Goal: Information Seeking & Learning: Learn about a topic

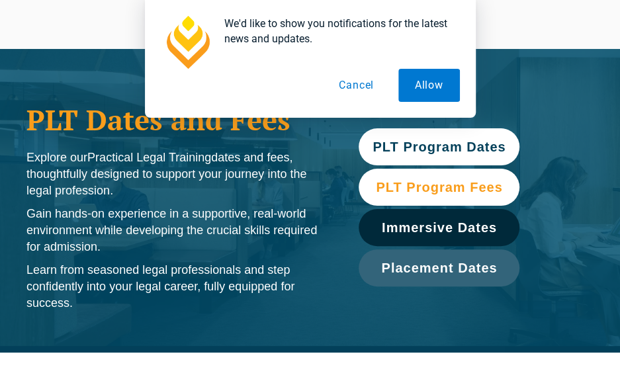
click at [416, 186] on span "PLT Program Fees" at bounding box center [439, 187] width 126 height 13
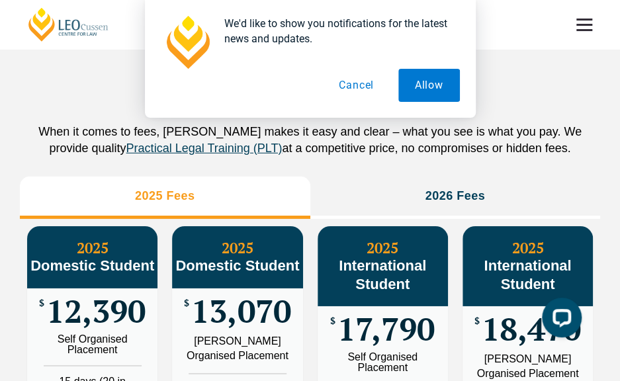
click at [353, 87] on button "Cancel" at bounding box center [356, 85] width 68 height 33
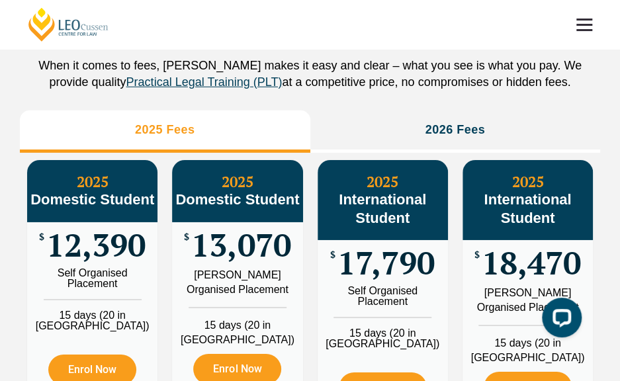
scroll to position [1427, 0]
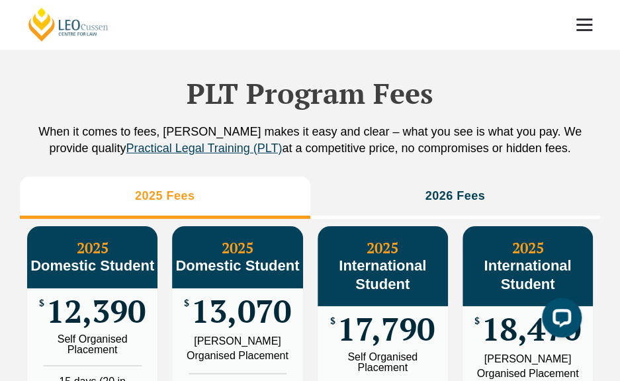
drag, startPoint x: 111, startPoint y: 119, endPoint x: 583, endPoint y: 136, distance: 472.0
click at [583, 136] on p "When it comes to fees, [PERSON_NAME] makes it easy and clear – what you see is …" at bounding box center [310, 140] width 580 height 33
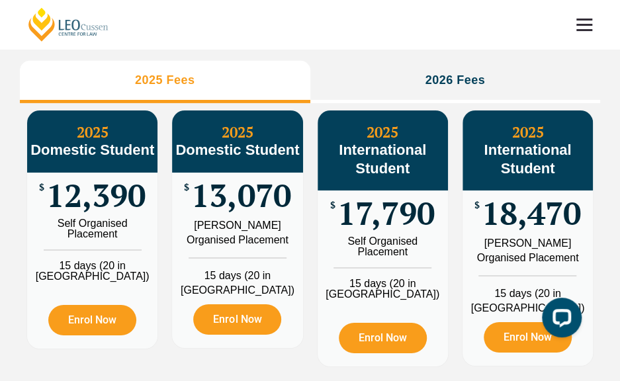
scroll to position [1559, 0]
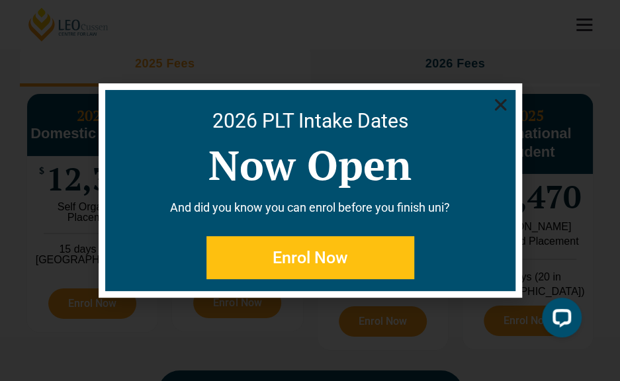
click at [503, 107] on use "Close" at bounding box center [500, 105] width 12 height 12
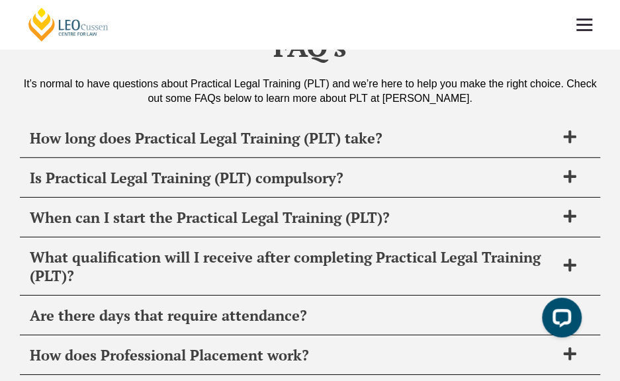
scroll to position [5066, 0]
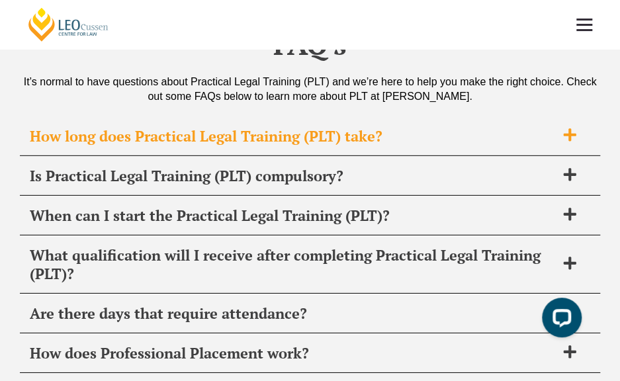
click at [341, 127] on span "How long does Practical Legal Training (PLT) take?" at bounding box center [293, 136] width 526 height 19
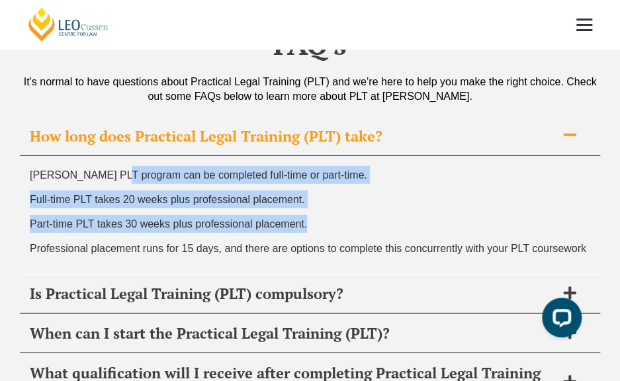
drag, startPoint x: 116, startPoint y: 110, endPoint x: 333, endPoint y: 171, distance: 224.7
click at [333, 171] on div "[PERSON_NAME] PLT program can be completed full-time or part-time. Full-time PL…" at bounding box center [310, 215] width 580 height 118
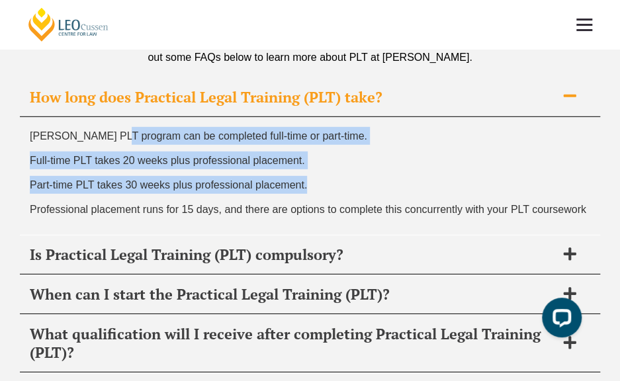
scroll to position [5198, 0]
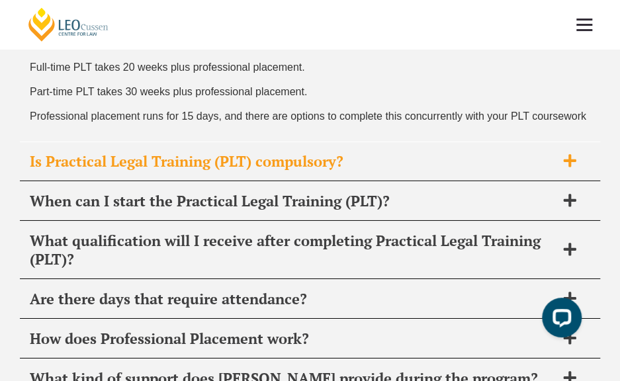
click at [110, 152] on span "Is Practical Legal Training (PLT) compulsory?" at bounding box center [293, 161] width 526 height 19
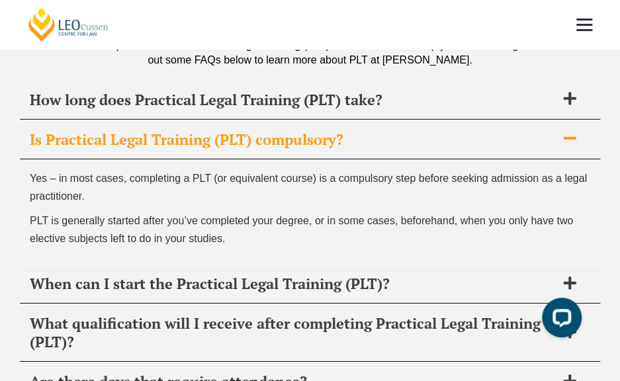
scroll to position [5036, 0]
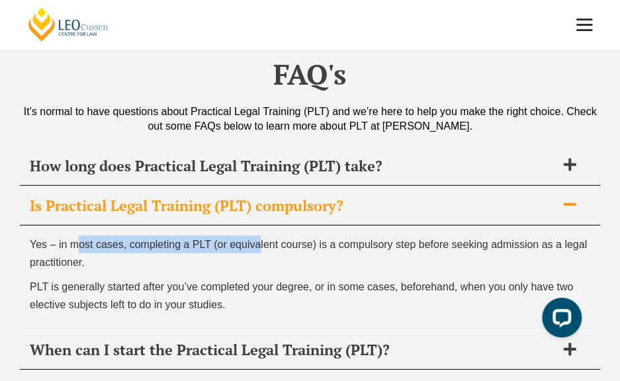
drag, startPoint x: 77, startPoint y: 181, endPoint x: 261, endPoint y: 183, distance: 183.9
click at [261, 236] on p "Yes – in most cases, completing a PLT (or equivalent course) is a compulsory st…" at bounding box center [310, 254] width 560 height 36
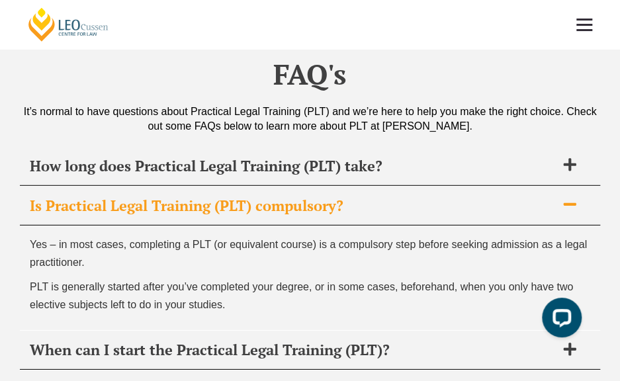
drag, startPoint x: 261, startPoint y: 183, endPoint x: 265, endPoint y: 200, distance: 18.5
click at [265, 236] on p "Yes – in most cases, completing a PLT (or equivalent course) is a compulsory st…" at bounding box center [310, 254] width 560 height 36
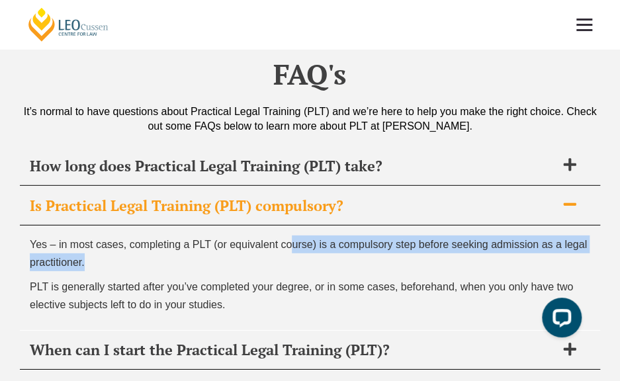
drag, startPoint x: 293, startPoint y: 179, endPoint x: 446, endPoint y: 199, distance: 154.2
click at [446, 236] on p "Yes – in most cases, completing a PLT (or equivalent course) is a compulsory st…" at bounding box center [310, 254] width 560 height 36
drag, startPoint x: 446, startPoint y: 199, endPoint x: 336, endPoint y: 199, distance: 109.8
click at [336, 236] on p "Yes – in most cases, completing a PLT (or equivalent course) is a compulsory st…" at bounding box center [310, 254] width 560 height 36
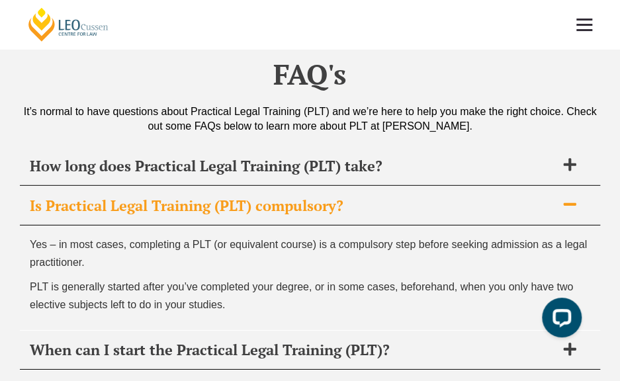
click at [32, 226] on div "Yes – in most cases, completing a PLT (or equivalent course) is a compulsory st…" at bounding box center [310, 278] width 580 height 105
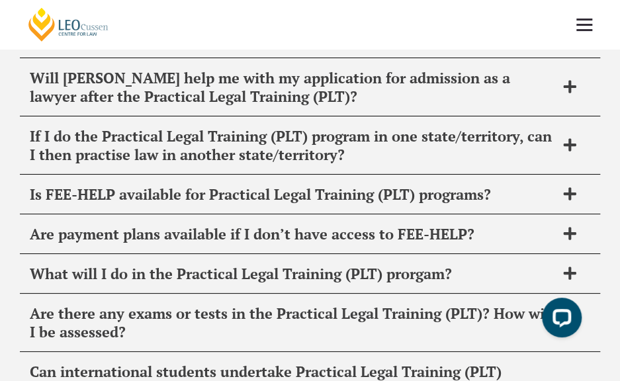
scroll to position [5565, 0]
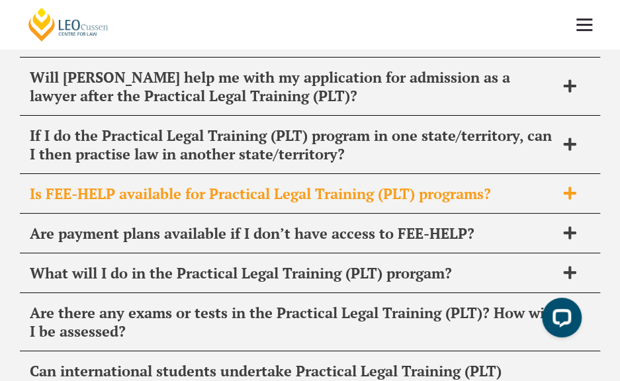
click at [216, 185] on span "Is FEE-HELP available for Practical Legal Training (PLT) programs?" at bounding box center [293, 194] width 526 height 19
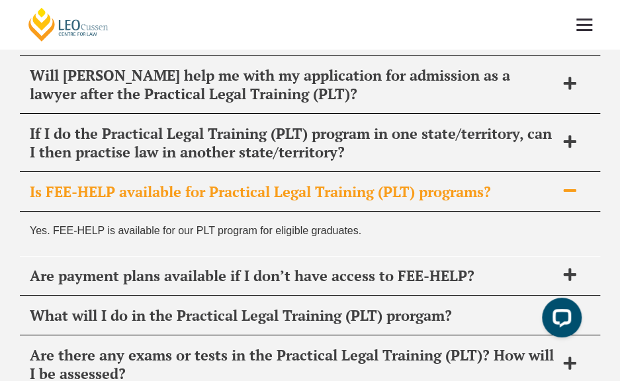
scroll to position [5461, 0]
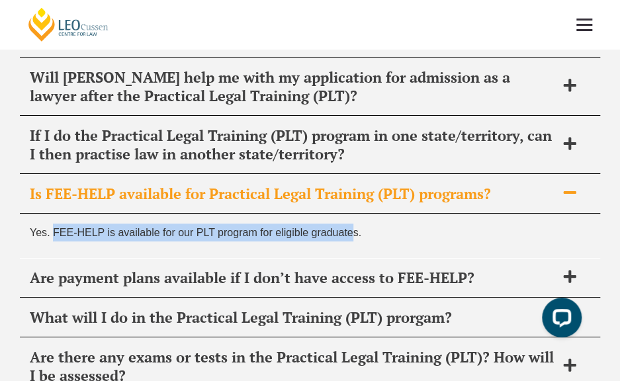
drag, startPoint x: 148, startPoint y: 168, endPoint x: 355, endPoint y: 167, distance: 206.4
click at [355, 227] on span "Yes. FEE-HELP is available for our PLT program for eligible graduates." at bounding box center [195, 232] width 331 height 11
drag, startPoint x: 355, startPoint y: 167, endPoint x: 339, endPoint y: 181, distance: 20.6
click at [339, 214] on div "Yes. FEE-HELP is available for our PLT program for eligible graduates." at bounding box center [310, 236] width 580 height 44
